Goal: Navigation & Orientation: Find specific page/section

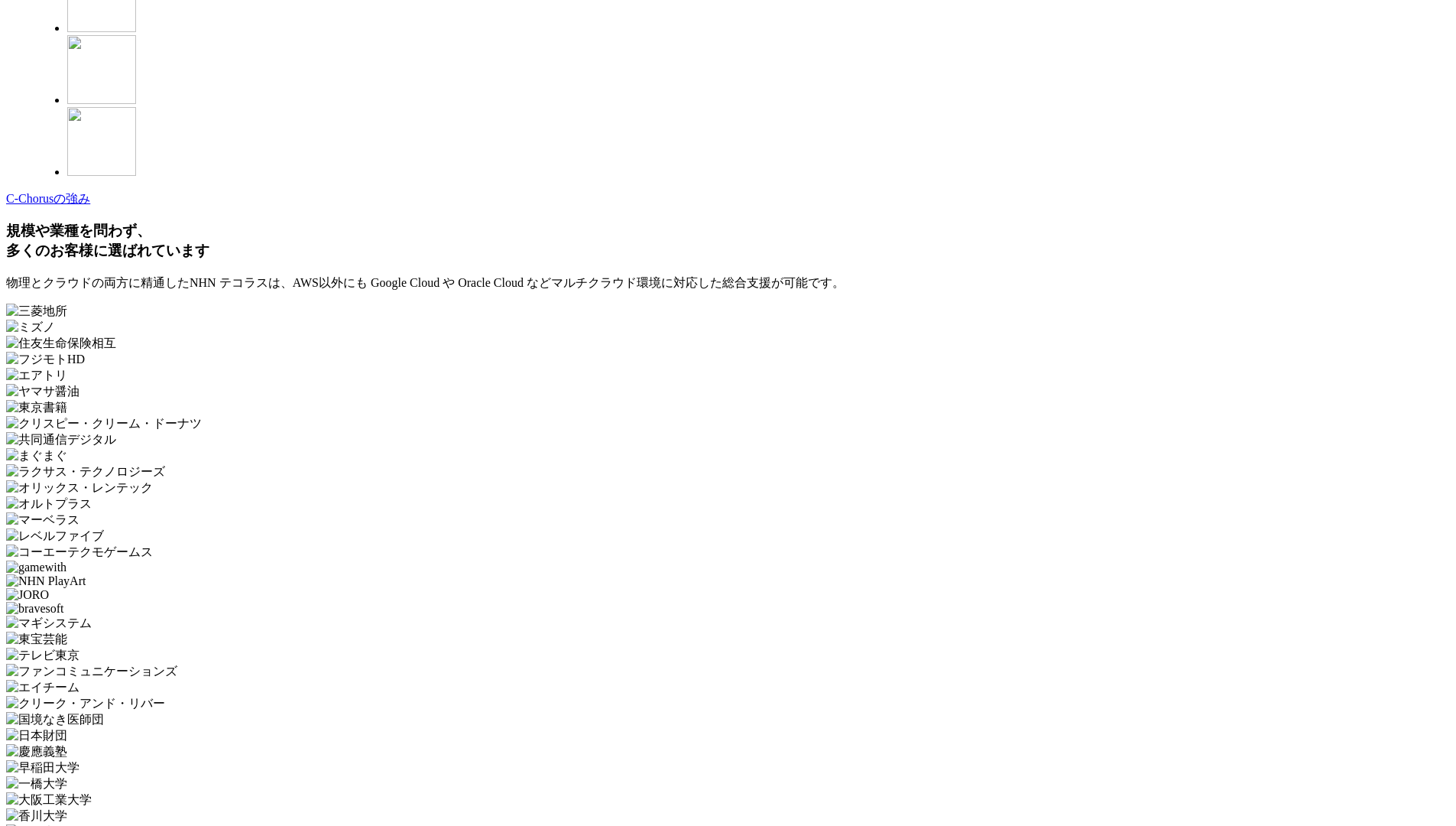
scroll to position [4460, 0]
